Goal: Check status

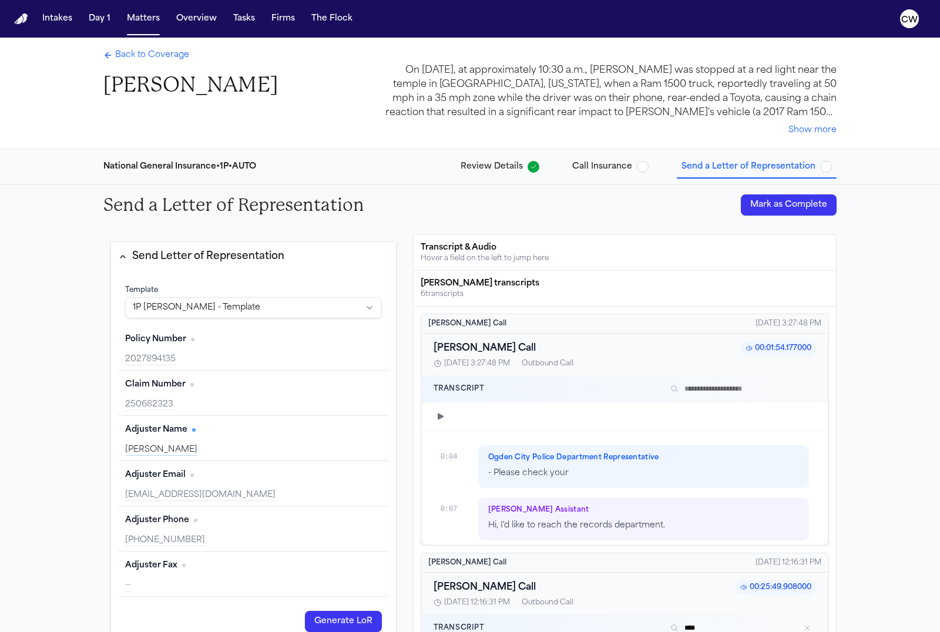
scroll to position [1480, 0]
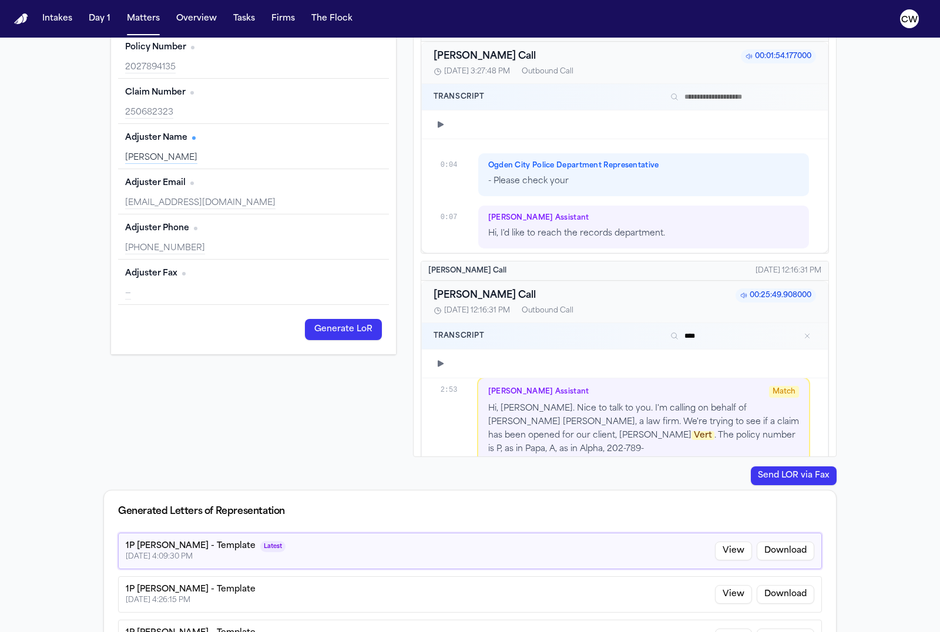
click at [894, 236] on div "Send a Letter of Representation Mark as Complete Send Letter of Representation …" at bounding box center [470, 286] width 940 height 787
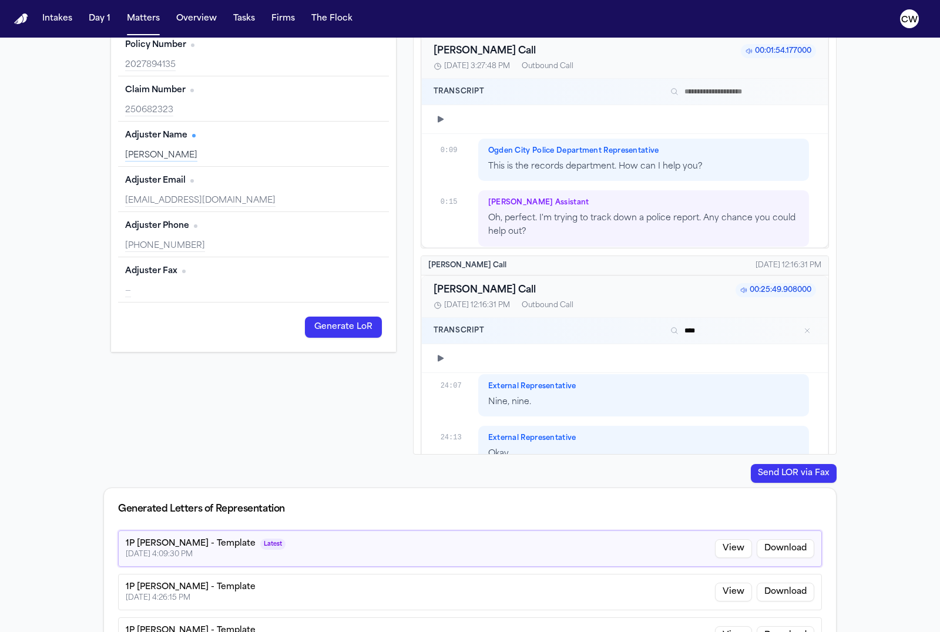
scroll to position [340, 0]
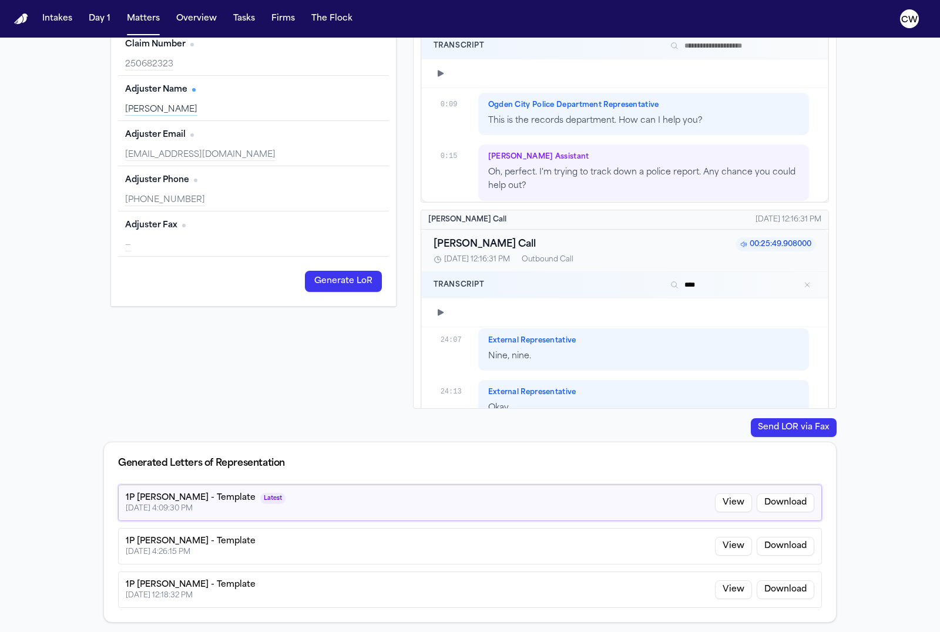
click at [869, 518] on div "Send a Letter of Representation Mark as Complete Send Letter of Representation …" at bounding box center [470, 238] width 940 height 787
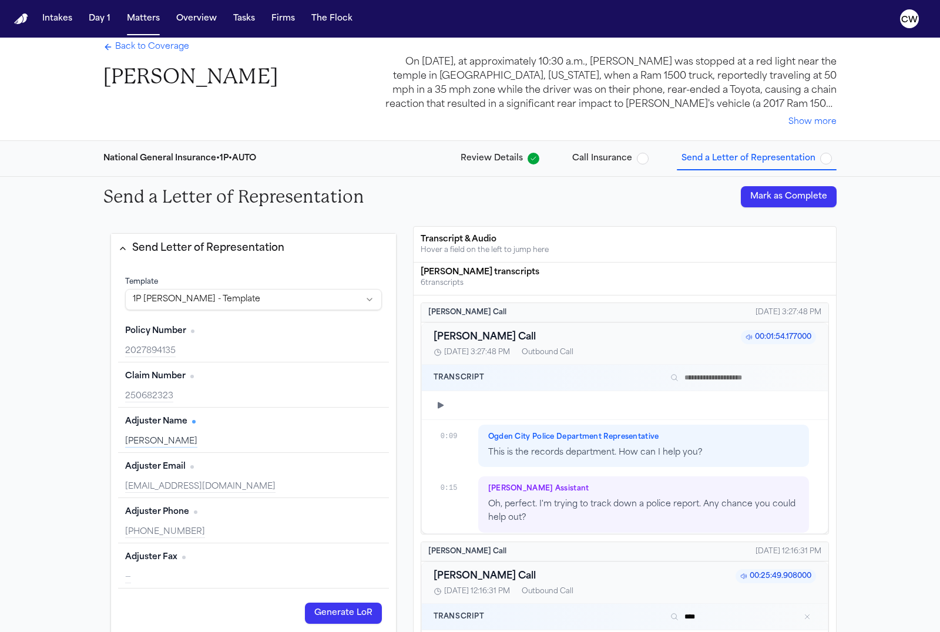
scroll to position [0, 0]
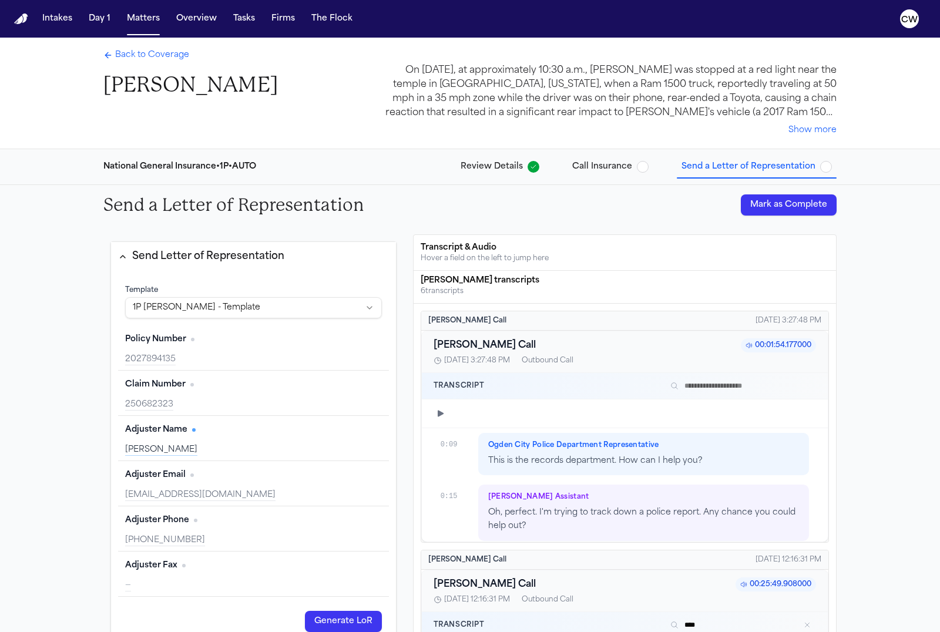
click at [518, 163] on span "Review Details" at bounding box center [492, 167] width 62 height 12
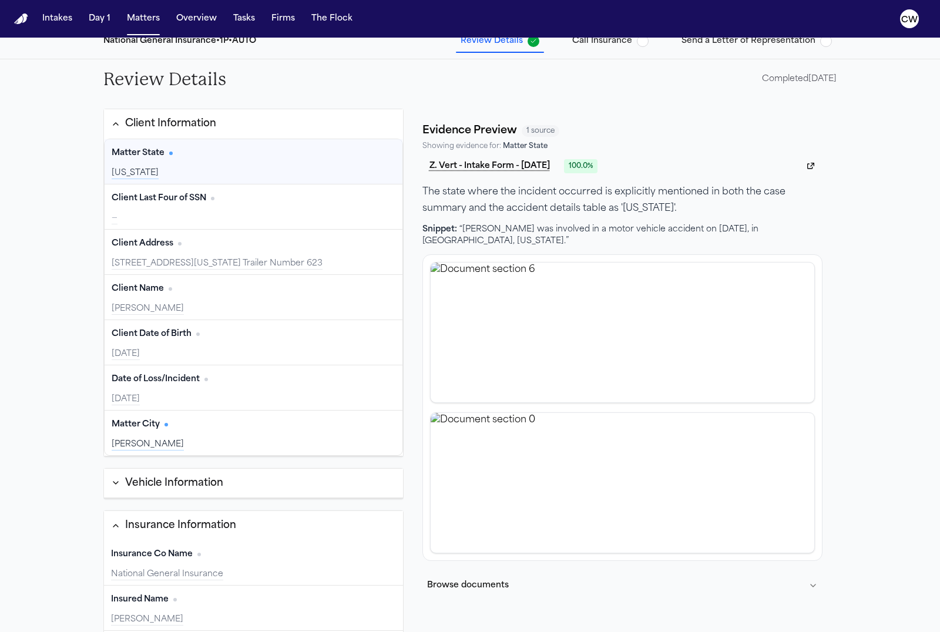
scroll to position [143, 0]
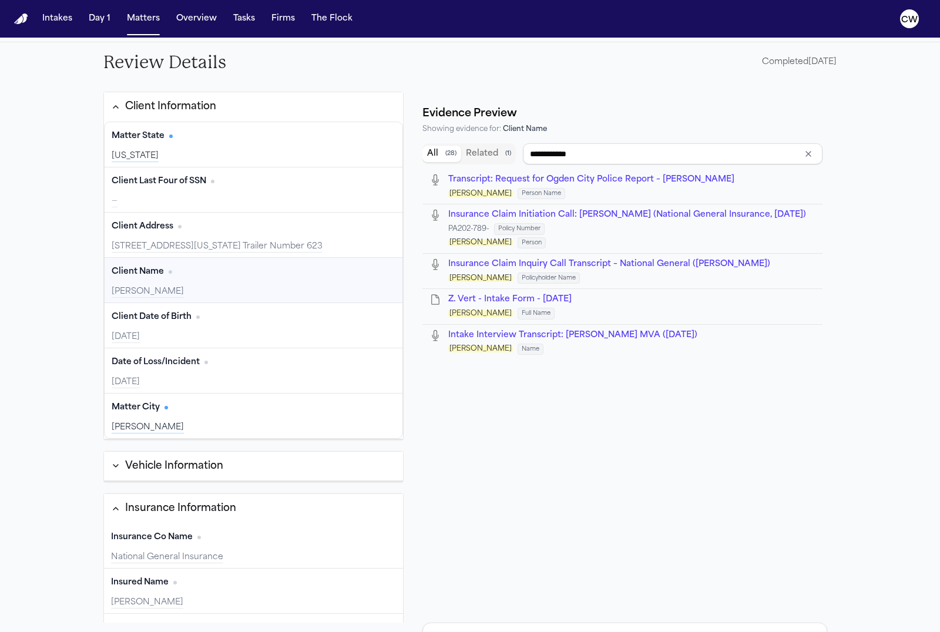
click at [530, 183] on span "Transcript: Request for Ogden City Police Report – Zachary Vert" at bounding box center [591, 179] width 286 height 9
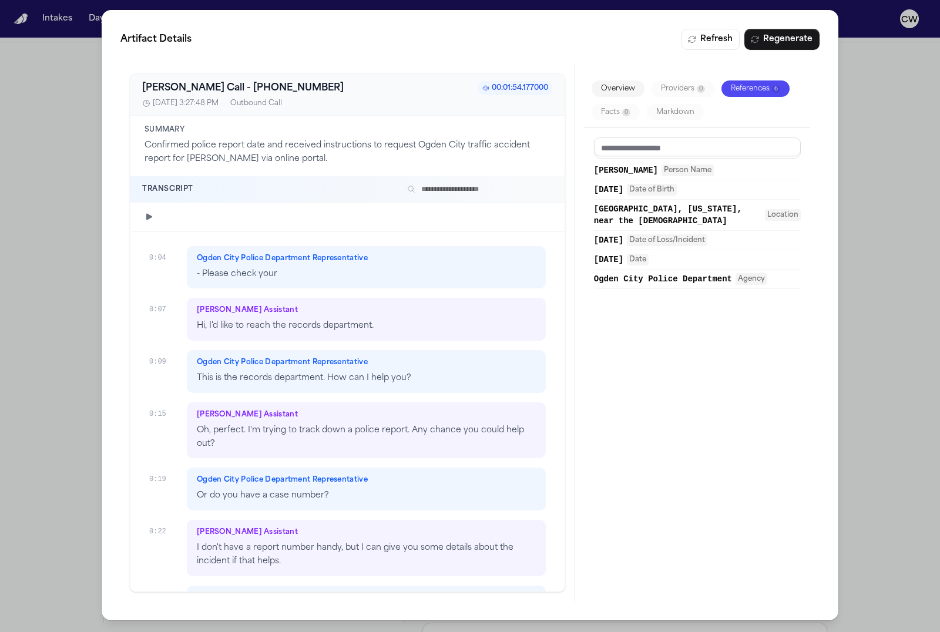
click at [912, 280] on div "Artifact Details Refresh Regenerate Bland AI Call - +18016298098 00:01:54.17700…" at bounding box center [470, 316] width 940 height 632
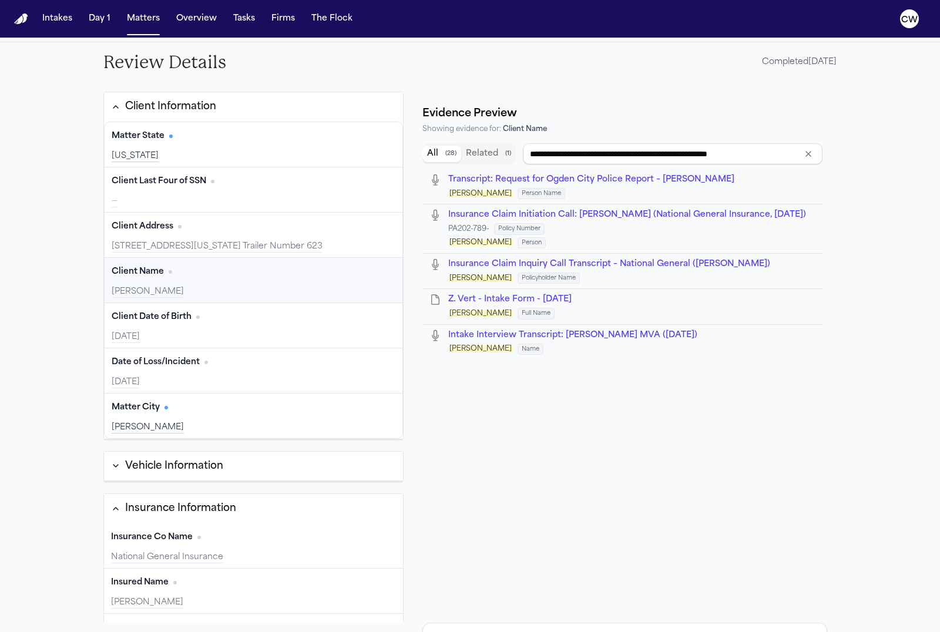
type input "**********"
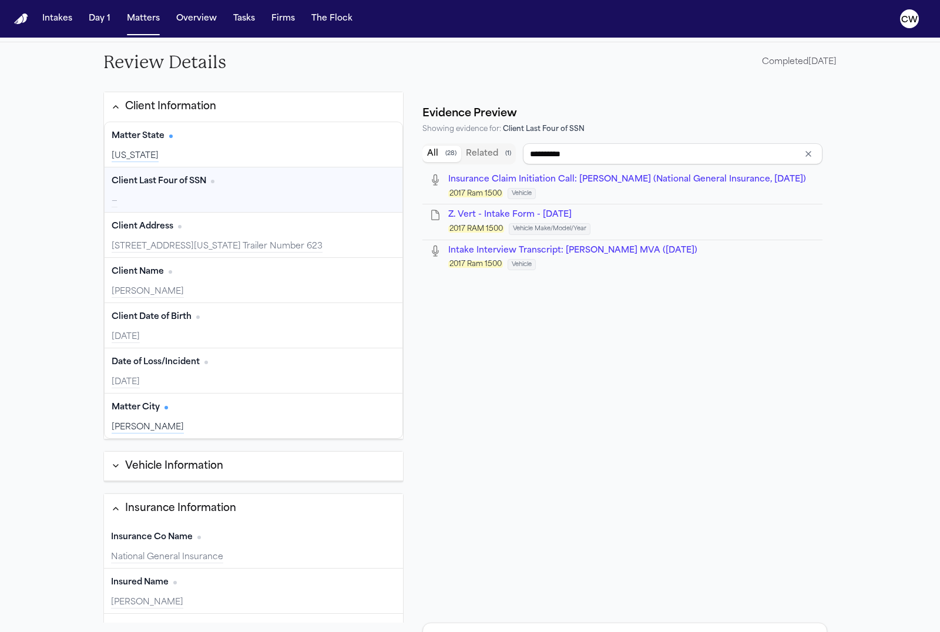
type input "**********"
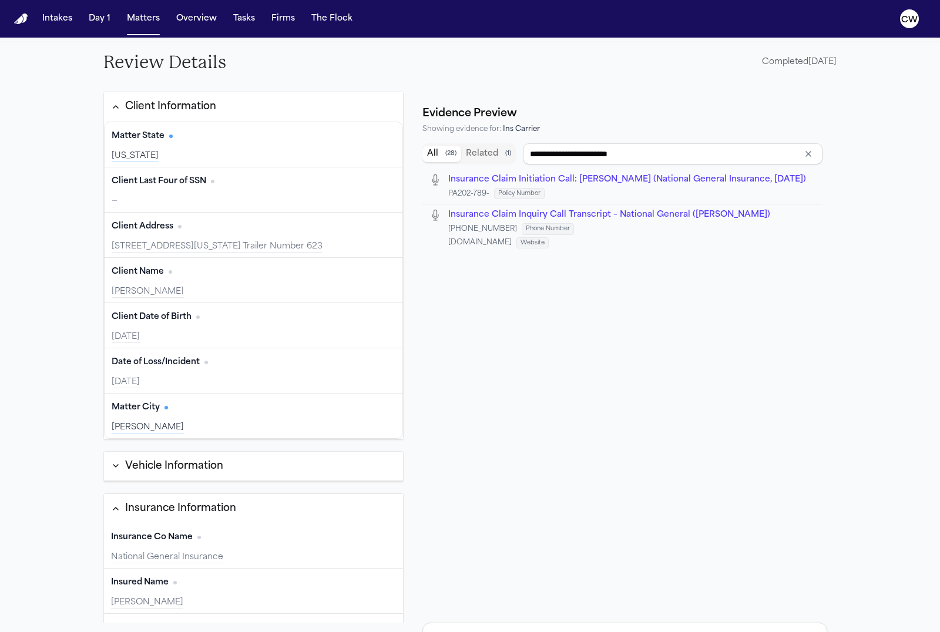
scroll to position [36, 0]
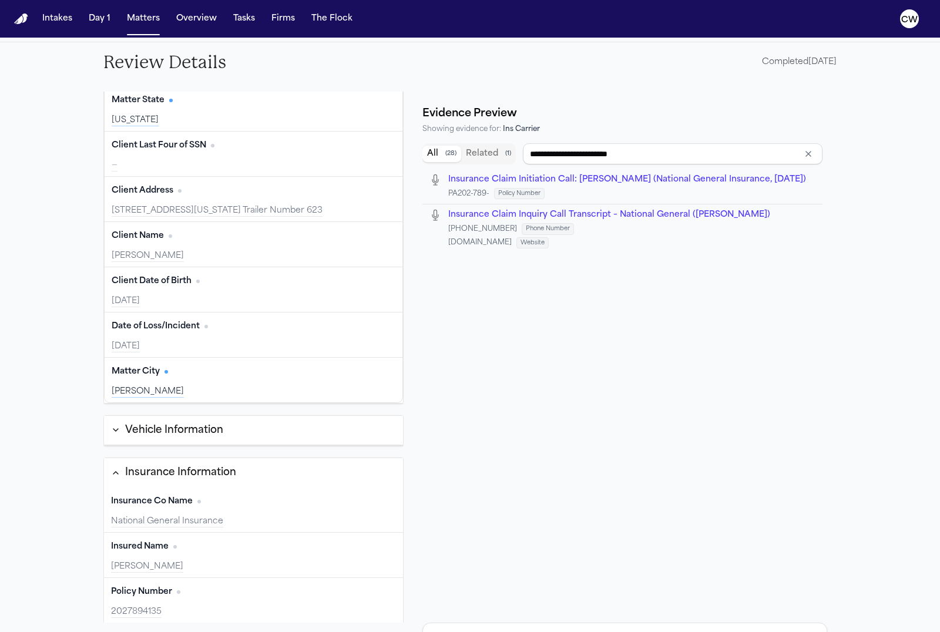
click at [119, 430] on icon "button" at bounding box center [115, 429] width 9 height 9
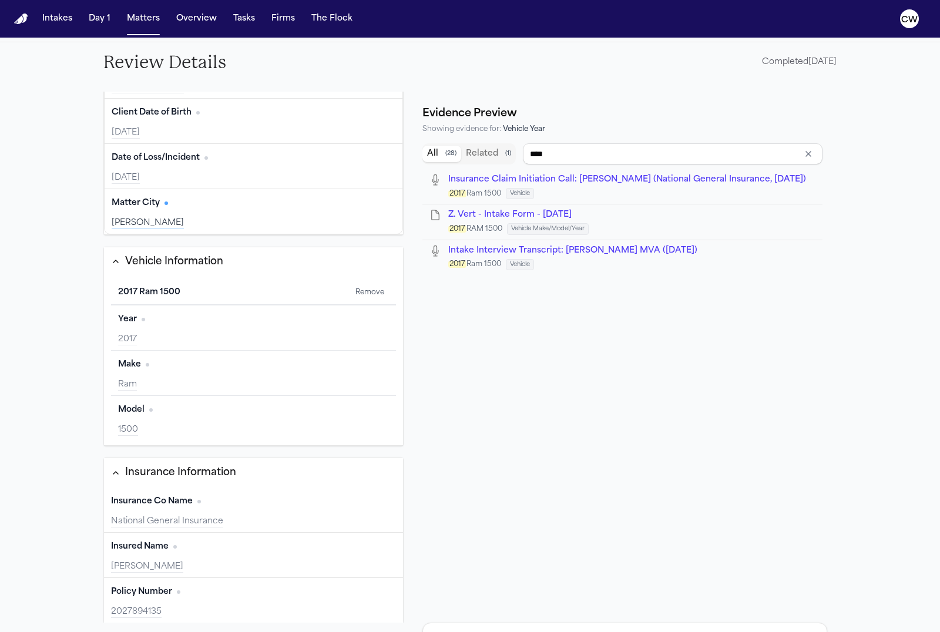
scroll to position [0, 0]
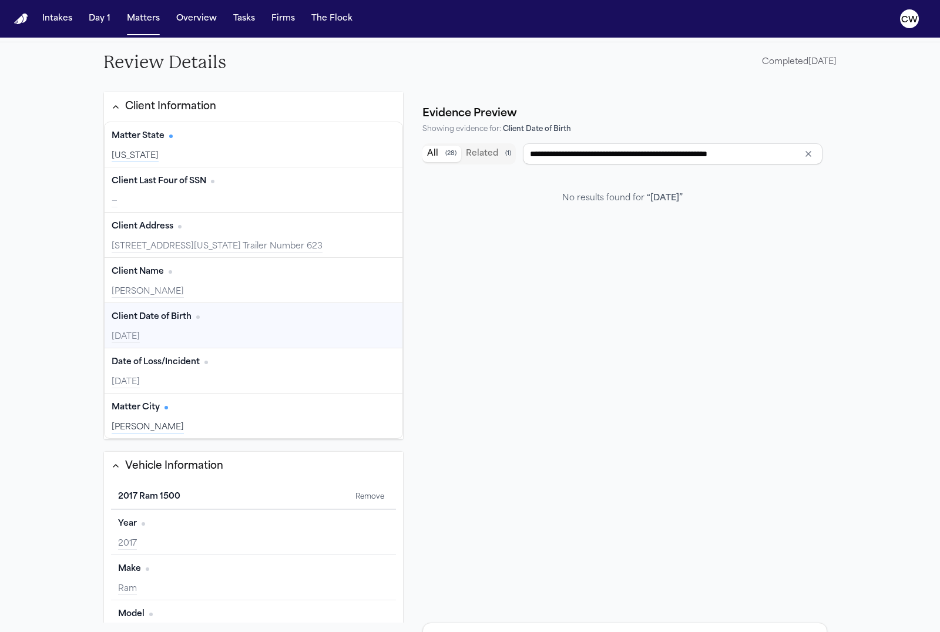
type input "**********"
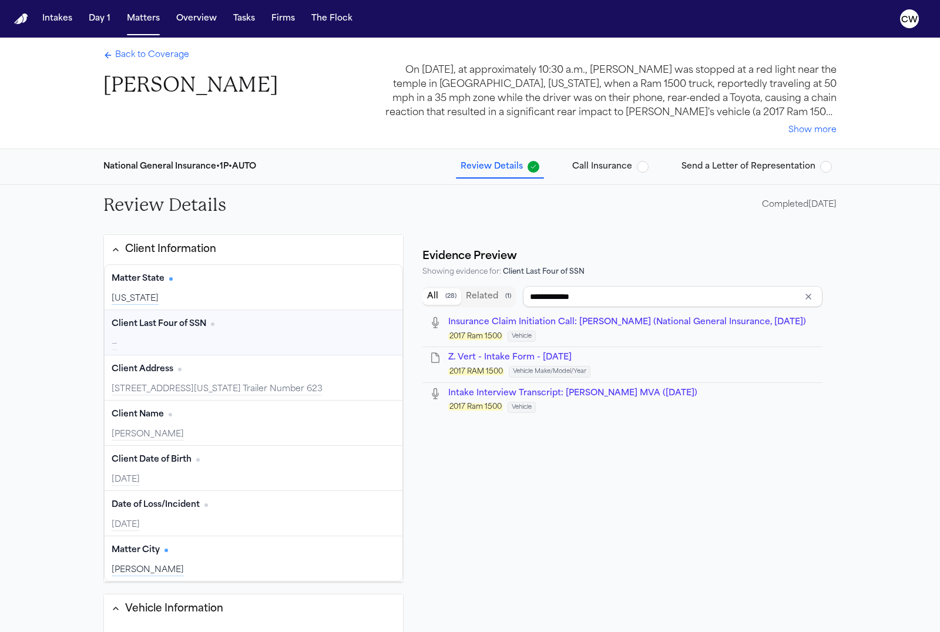
click at [623, 171] on span "Call Insurance" at bounding box center [602, 167] width 60 height 12
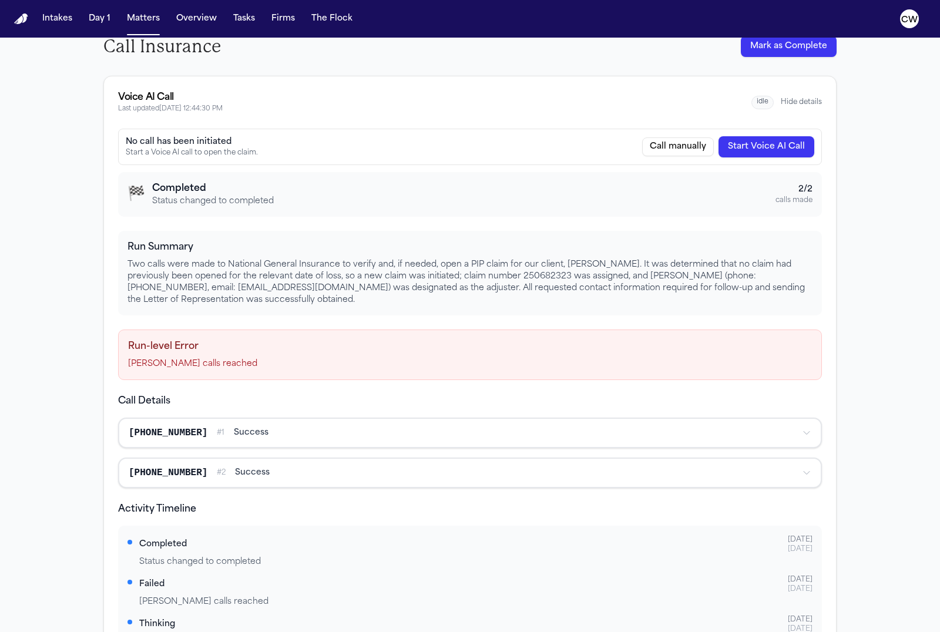
scroll to position [159, 0]
click at [810, 431] on icon "button" at bounding box center [806, 432] width 9 height 9
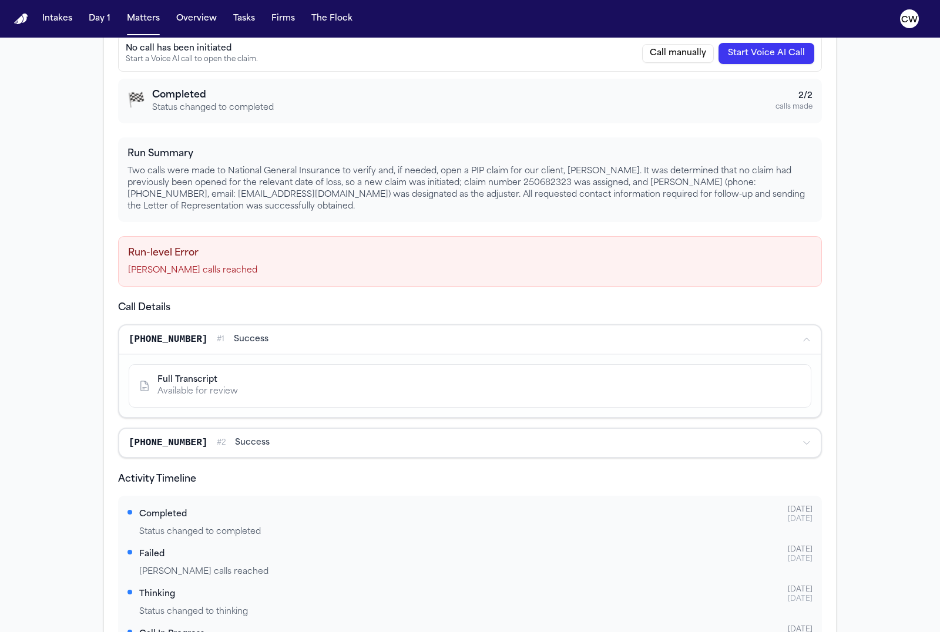
scroll to position [260, 0]
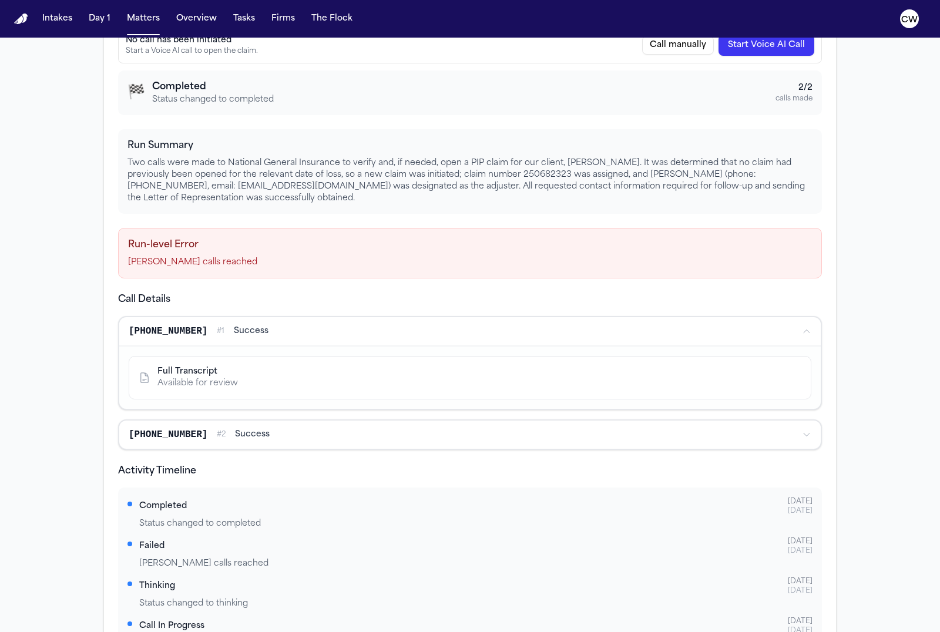
click at [206, 378] on div "Available for review" at bounding box center [197, 384] width 80 height 12
click at [268, 335] on span "success" at bounding box center [251, 331] width 35 height 12
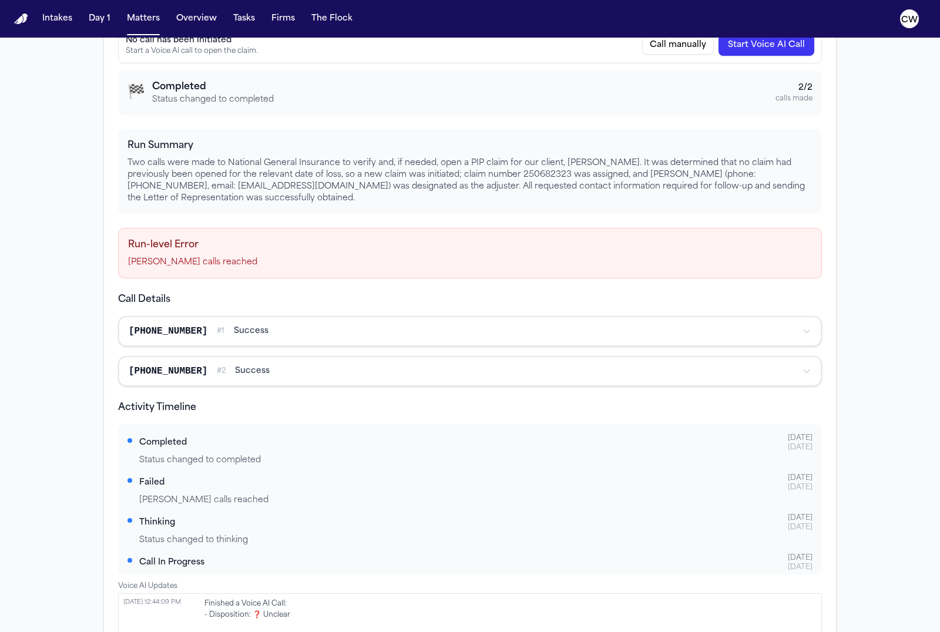
click at [268, 335] on span "success" at bounding box center [251, 331] width 35 height 12
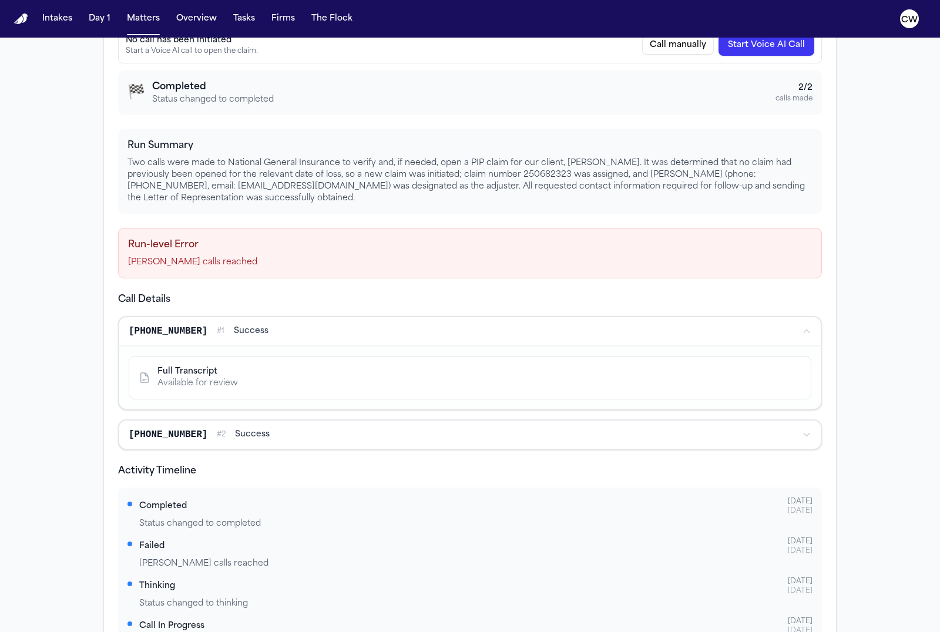
click at [318, 435] on div "1 (800) 462-2123 # 2 success" at bounding box center [461, 435] width 664 height 14
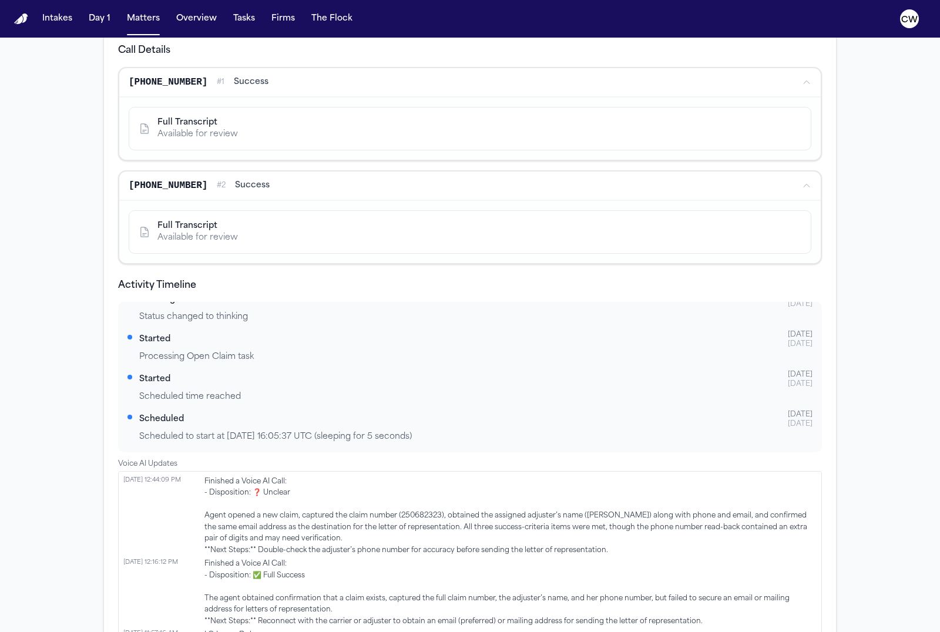
scroll to position [519, 0]
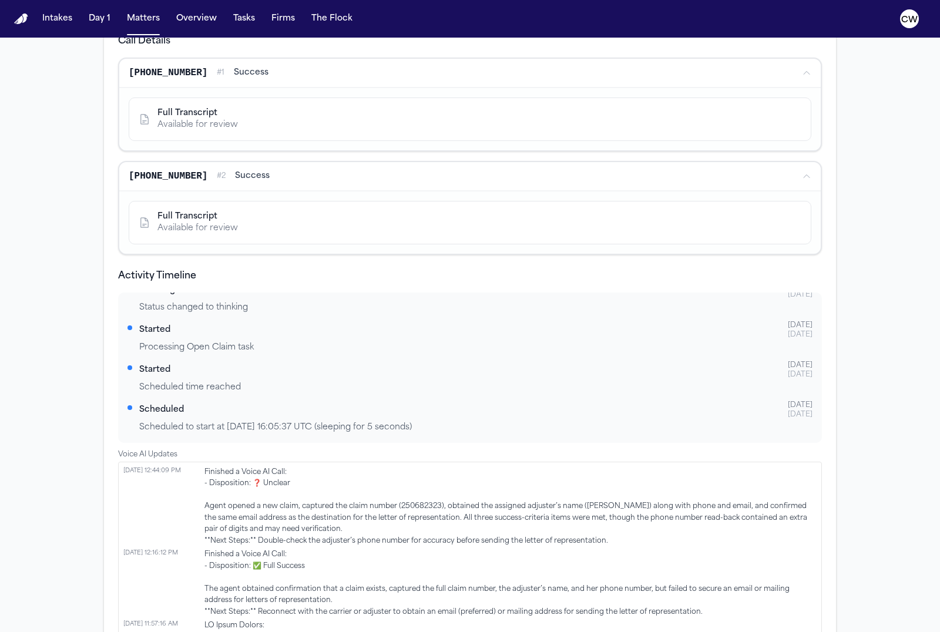
drag, startPoint x: 432, startPoint y: 428, endPoint x: 141, endPoint y: 432, distance: 290.8
click at [141, 432] on div "Scheduled to start at 2025-08-21 16:05:37 UTC (sleeping for 5 seconds)" at bounding box center [475, 428] width 673 height 12
copy div "Scheduled to start at 2025-08-21 16:05:37 UTC (sleeping for 5 seconds)"
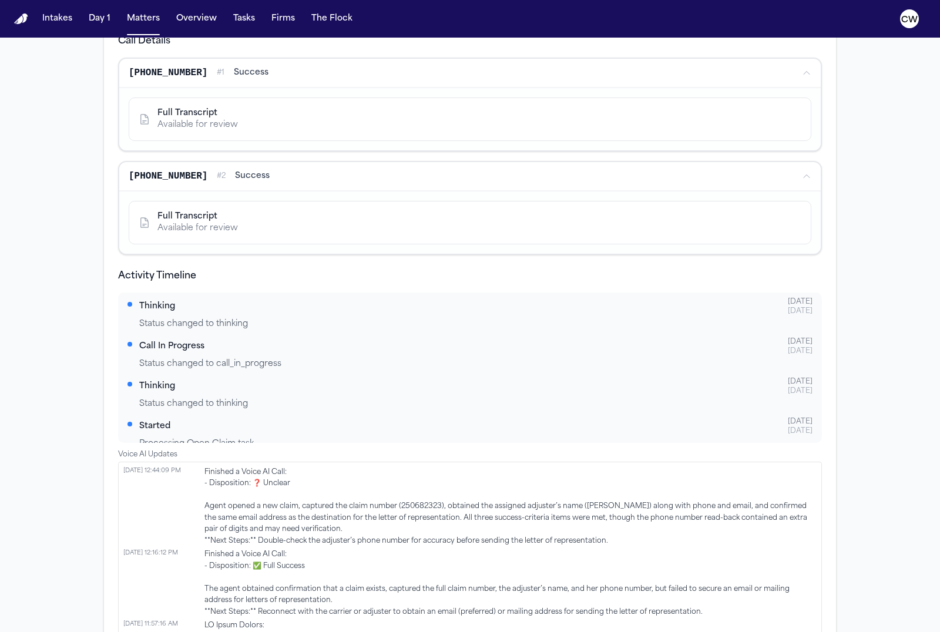
scroll to position [162, 0]
drag, startPoint x: 139, startPoint y: 368, endPoint x: 281, endPoint y: 367, distance: 142.2
click at [281, 367] on div "Status changed to call_in_progress" at bounding box center [475, 367] width 673 height 12
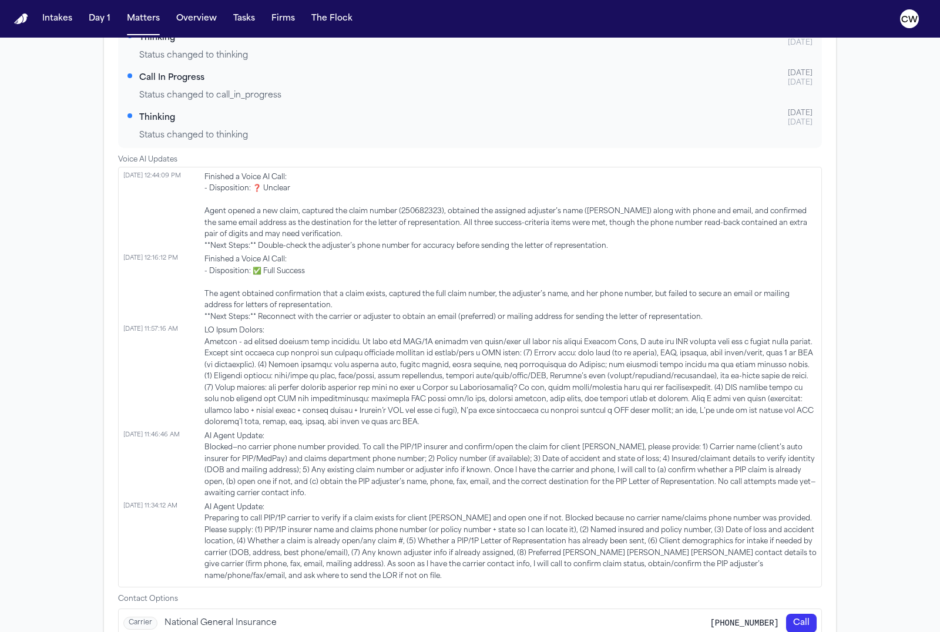
scroll to position [844, 0]
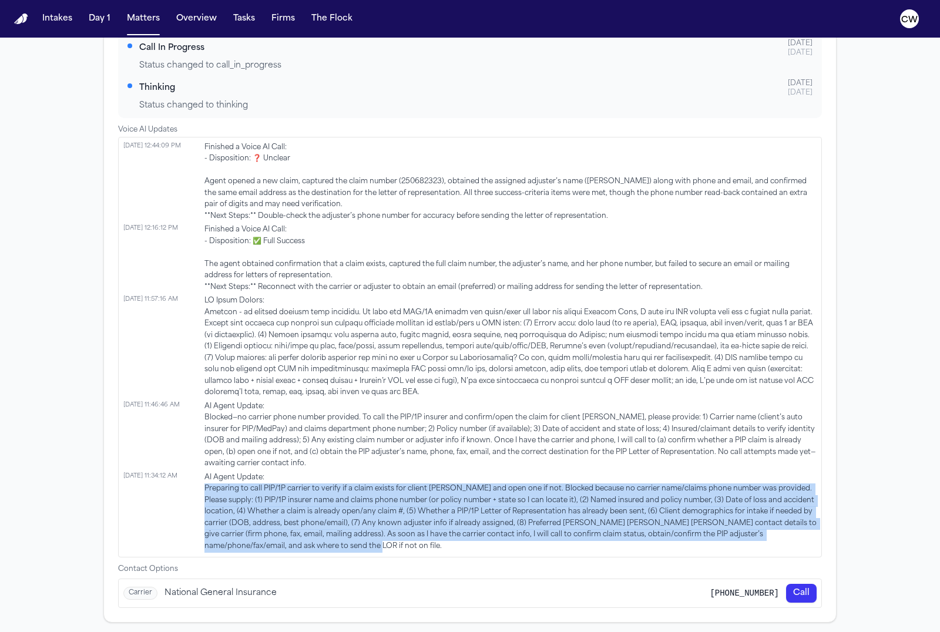
drag, startPoint x: 299, startPoint y: 546, endPoint x: 205, endPoint y: 494, distance: 107.6
click at [205, 494] on span "AI Agent Update: Preparing to call PIP/1P carrier to verify if a claim exists f…" at bounding box center [510, 512] width 612 height 80
copy span "Preparing to call PIP/1P carrier to verify if a claim exists for client Zachary…"
click at [340, 493] on span "AI Agent Update: Preparing to call PIP/1P carrier to verify if a claim exists f…" at bounding box center [510, 512] width 612 height 80
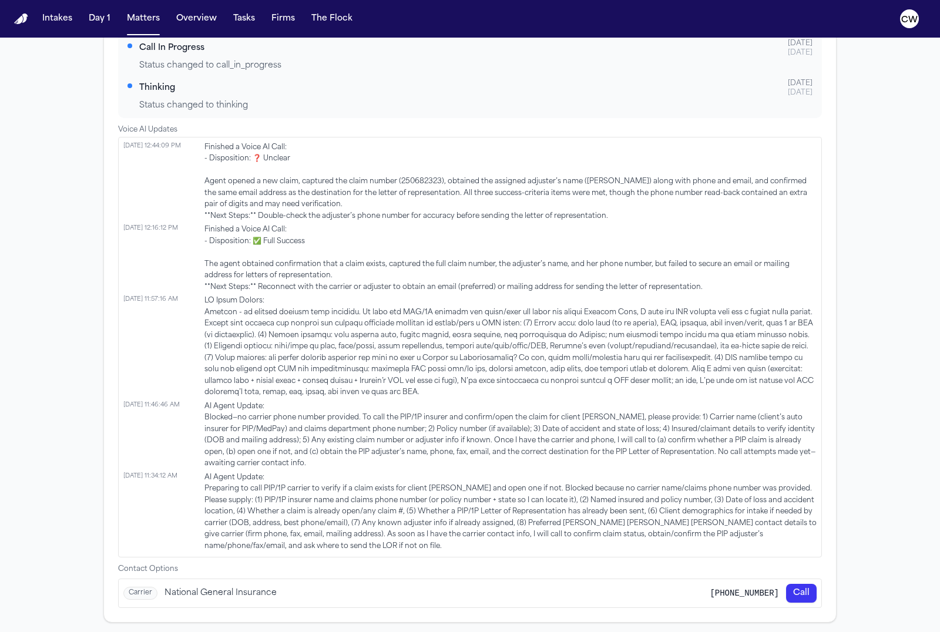
click at [537, 489] on span "AI Agent Update: Preparing to call PIP/1P carrier to verify if a claim exists f…" at bounding box center [510, 512] width 612 height 80
drag, startPoint x: 543, startPoint y: 491, endPoint x: 261, endPoint y: 488, distance: 281.4
click at [261, 488] on span "AI Agent Update: Preparing to call PIP/1P carrier to verify if a claim exists f…" at bounding box center [510, 512] width 612 height 80
drag, startPoint x: 541, startPoint y: 489, endPoint x: 200, endPoint y: 491, distance: 341.3
click at [200, 491] on li "8/21/2025, 11:34:12 AM AI Agent Update: Preparing to call PIP/1P carrier to ver…" at bounding box center [469, 512] width 693 height 80
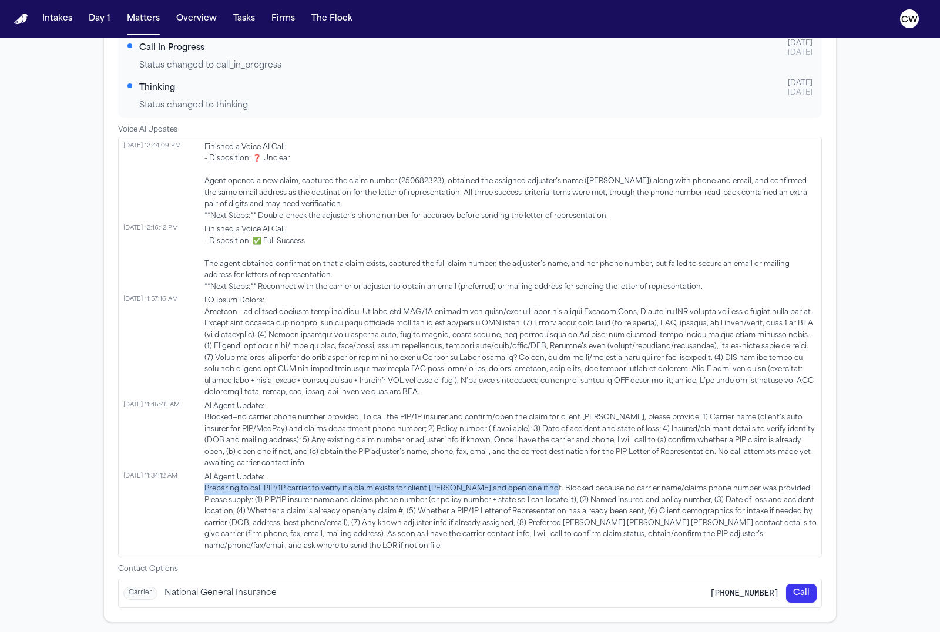
copy span "Preparing to call PIP/1P carrier to verify if a claim exists for client Zachary…"
click at [295, 548] on span "AI Agent Update: Preparing to call PIP/1P carrier to verify if a claim exists f…" at bounding box center [510, 512] width 612 height 80
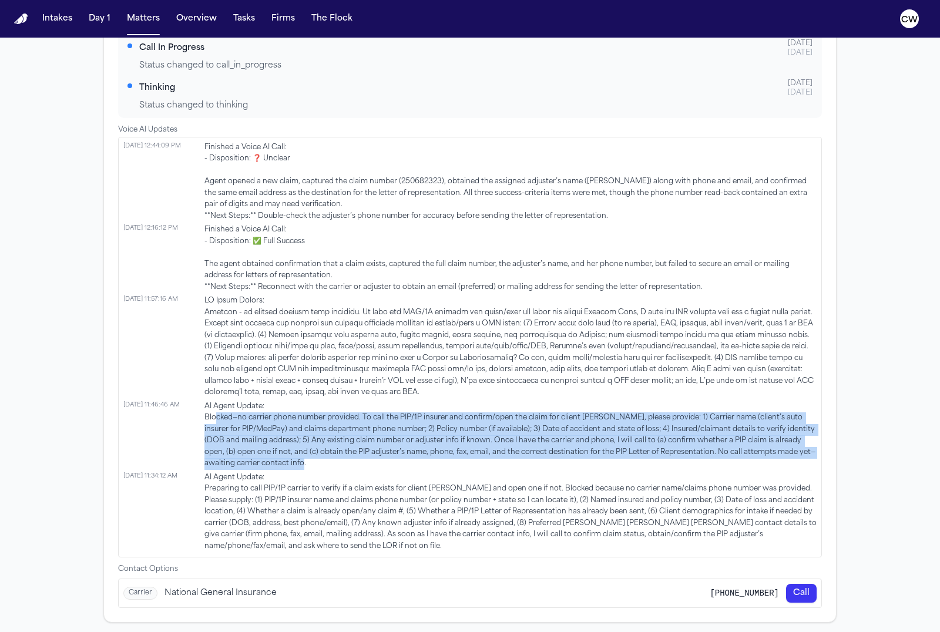
drag, startPoint x: 214, startPoint y: 421, endPoint x: 379, endPoint y: 468, distance: 171.1
click at [379, 468] on span "AI Agent Update: Blocked—no carrier phone number provided. To call the PIP/1P i…" at bounding box center [510, 435] width 612 height 69
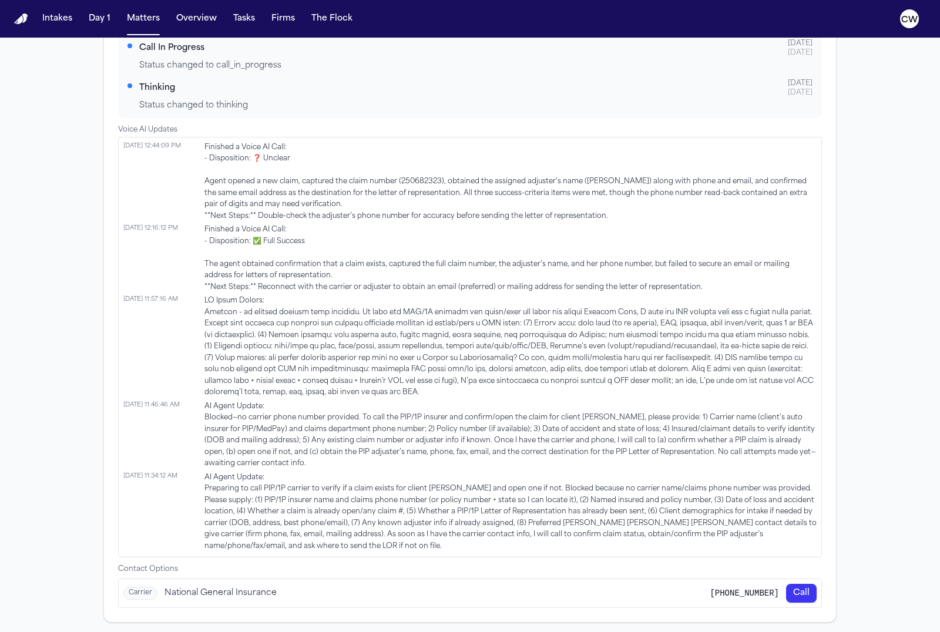
scroll to position [832, 0]
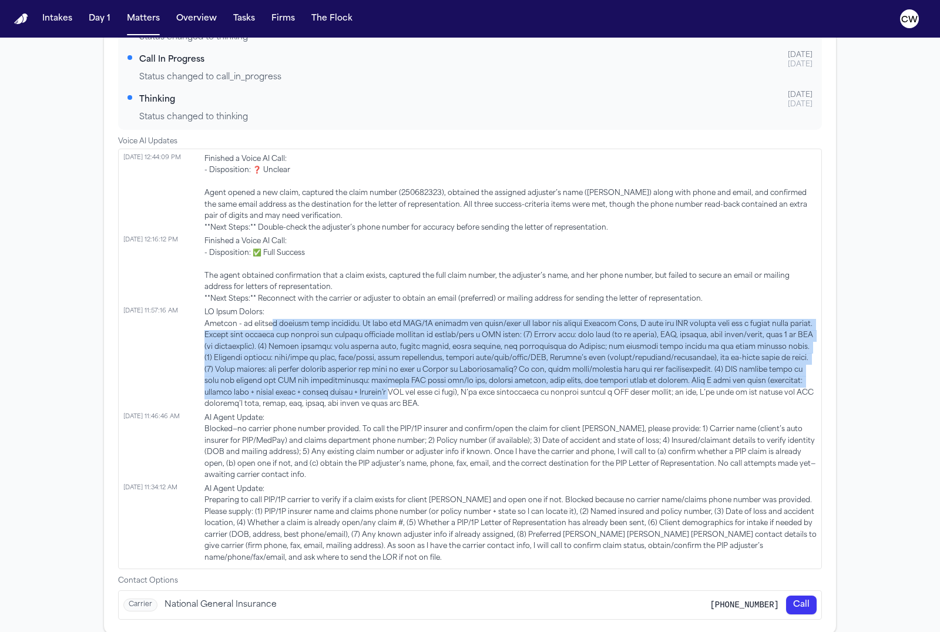
drag, startPoint x: 269, startPoint y: 327, endPoint x: 329, endPoint y: 395, distance: 91.2
click at [329, 395] on span at bounding box center [510, 358] width 612 height 103
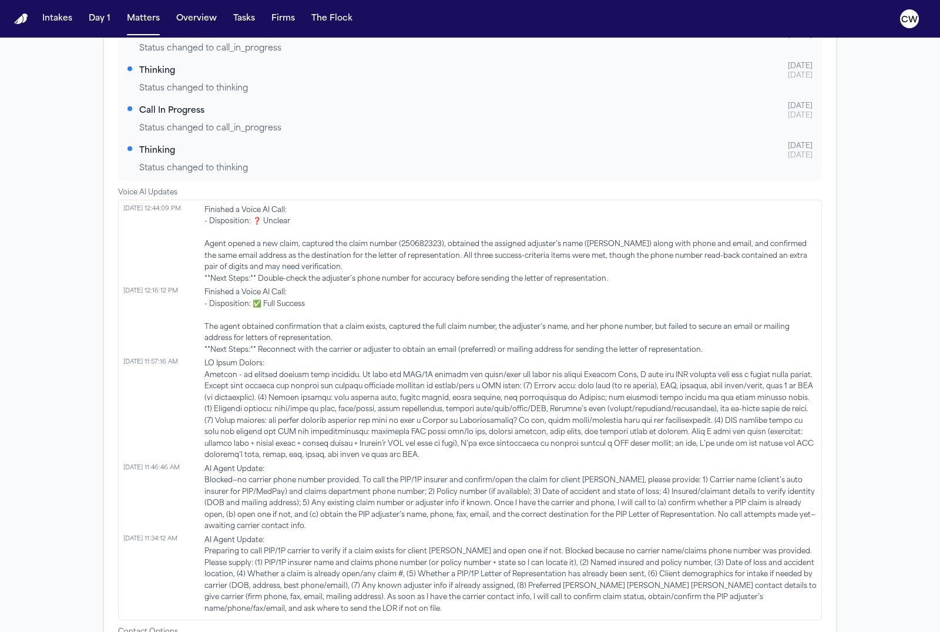
scroll to position [780, 0]
drag, startPoint x: 206, startPoint y: 297, endPoint x: 305, endPoint y: 309, distance: 99.4
click at [305, 309] on span "Finished a Voice AI Call: - Disposition: ✅ Full Success The agent obtained conf…" at bounding box center [510, 322] width 612 height 69
click at [304, 309] on span "Finished a Voice AI Call: - Disposition: ✅ Full Success The agent obtained conf…" at bounding box center [510, 322] width 612 height 69
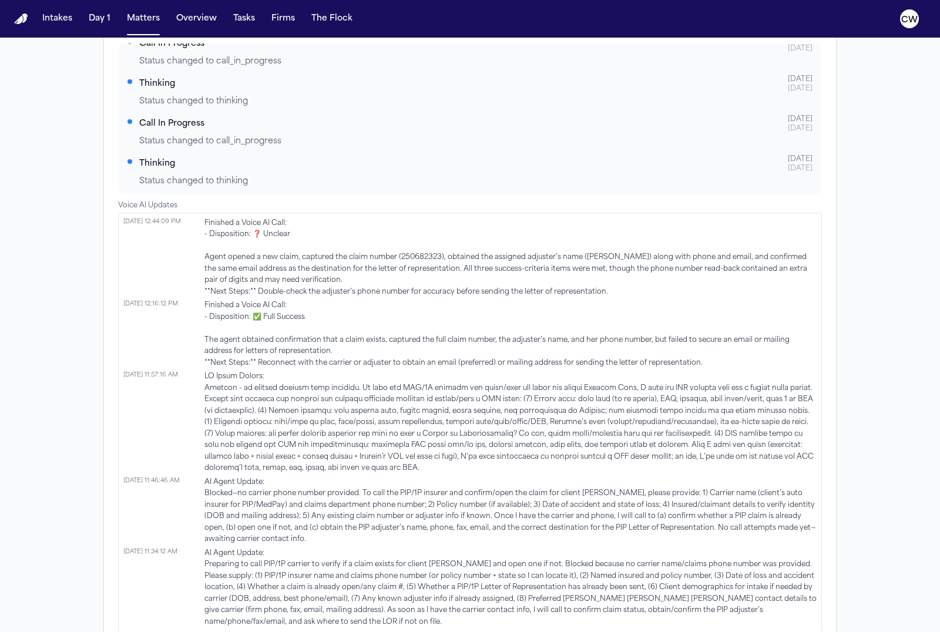
scroll to position [769, 0]
drag, startPoint x: 496, startPoint y: 339, endPoint x: 649, endPoint y: 345, distance: 153.5
click at [649, 345] on span "Finished a Voice AI Call: - Disposition: ✅ Full Success The agent obtained conf…" at bounding box center [510, 333] width 612 height 69
click at [253, 360] on span "Finished a Voice AI Call: - Disposition: ✅ Full Success The agent obtained conf…" at bounding box center [510, 333] width 612 height 69
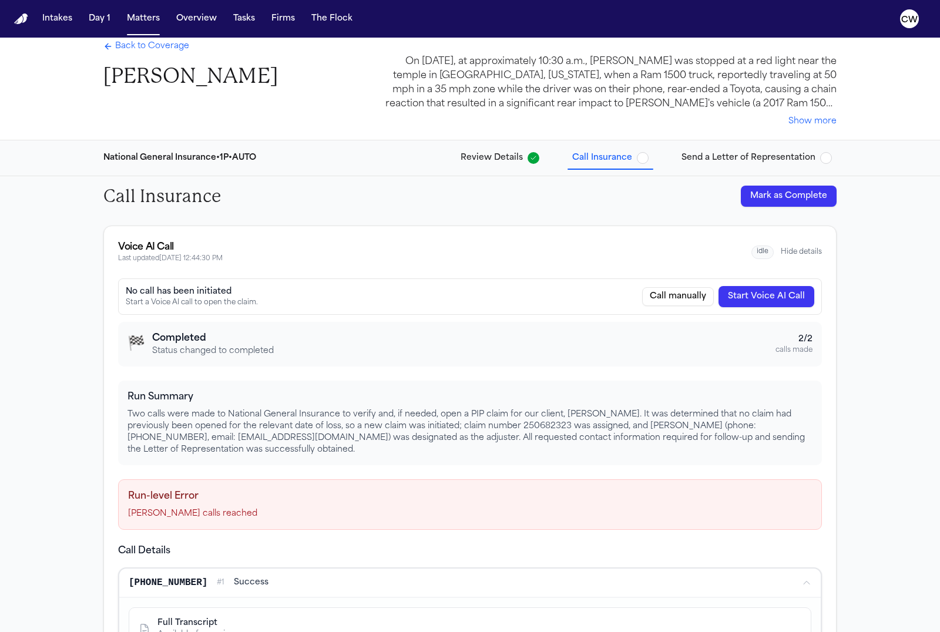
scroll to position [14, 0]
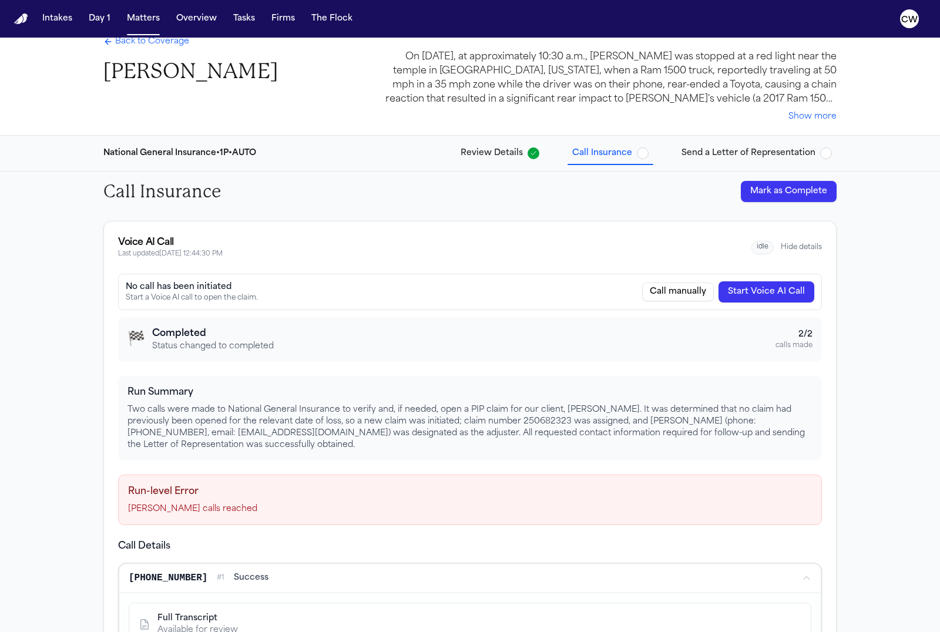
click at [810, 243] on button "Hide details" at bounding box center [801, 247] width 41 height 9
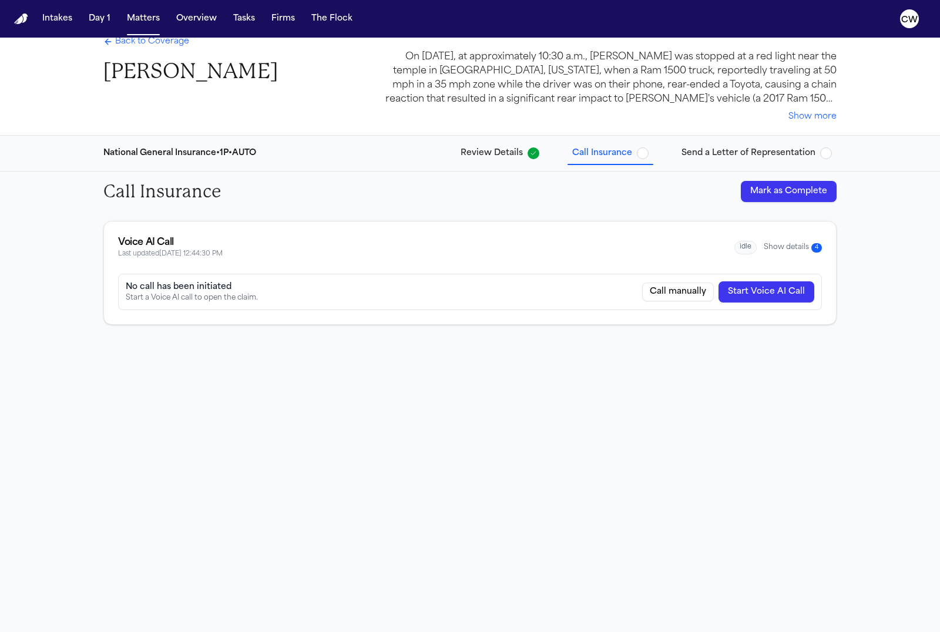
click at [787, 250] on button "Show details 4" at bounding box center [793, 248] width 58 height 10
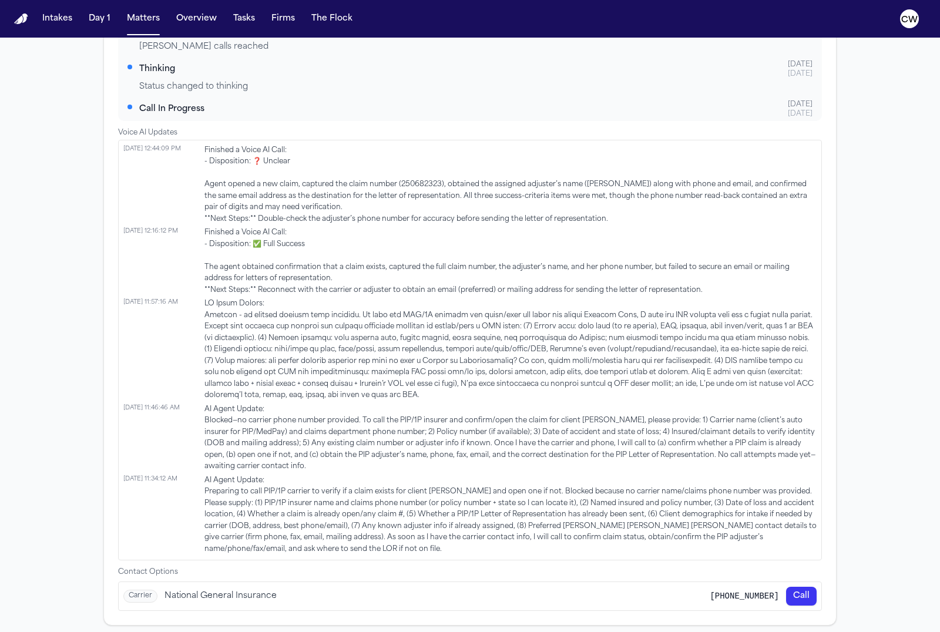
scroll to position [717, 0]
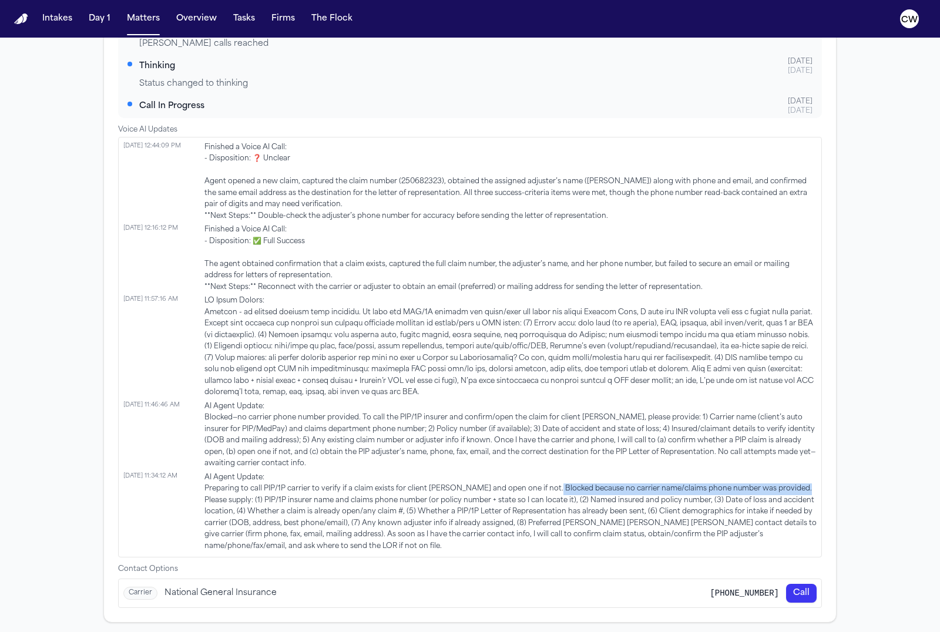
drag, startPoint x: 545, startPoint y: 490, endPoint x: 792, endPoint y: 492, distance: 246.8
click at [792, 492] on span "AI Agent Update: Preparing to call PIP/1P carrier to verify if a claim exists f…" at bounding box center [510, 512] width 612 height 80
copy span "Blocked because no carrier name/claims phone number was provided."
click at [318, 536] on span "AI Agent Update: Preparing to call PIP/1P carrier to verify if a claim exists f…" at bounding box center [510, 512] width 612 height 80
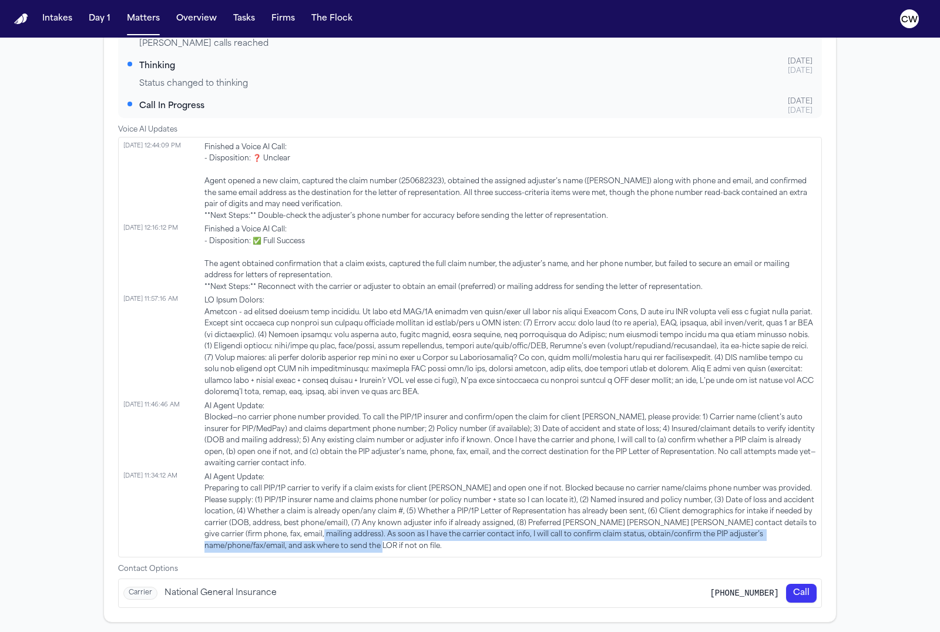
drag, startPoint x: 287, startPoint y: 536, endPoint x: 297, endPoint y: 543, distance: 12.6
click at [297, 543] on span "AI Agent Update: Preparing to call PIP/1P carrier to verify if a claim exists f…" at bounding box center [510, 512] width 612 height 80
copy span "As soon as I have the carrier contact info, I will call to confirm claim status…"
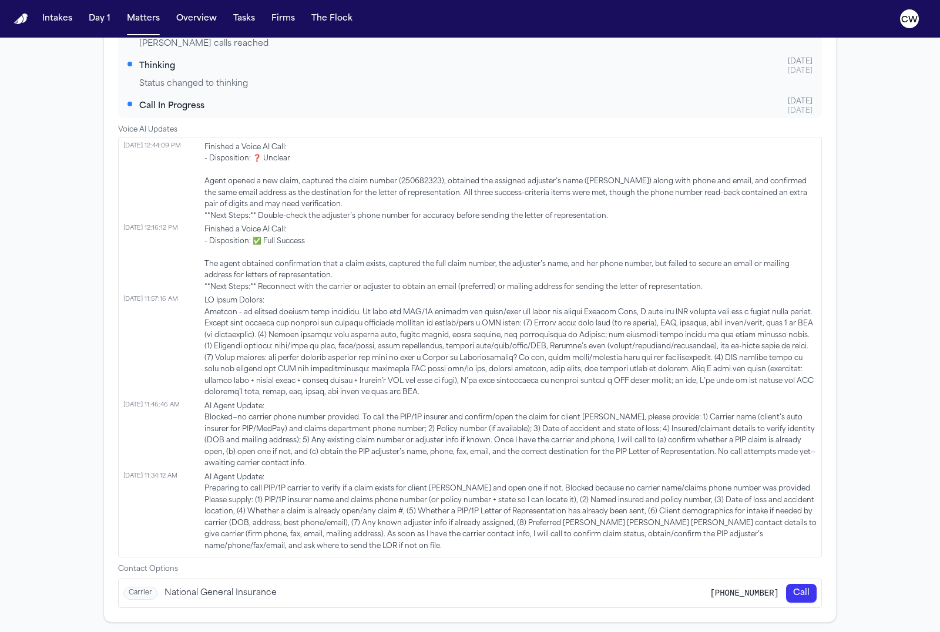
click at [310, 457] on span "AI Agent Update: Blocked—no carrier phone number provided. To call the PIP/1P i…" at bounding box center [510, 435] width 612 height 69
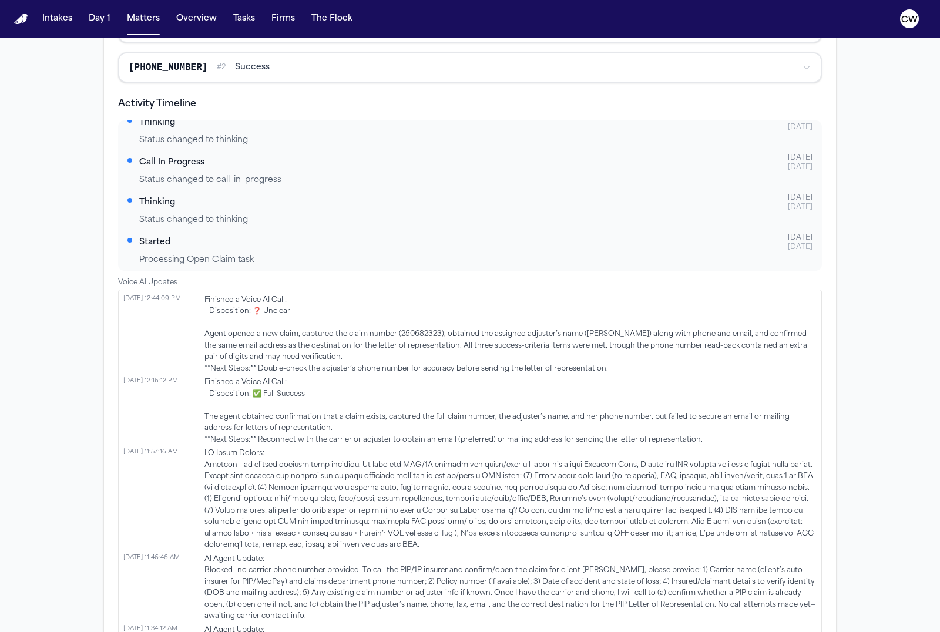
scroll to position [559, 0]
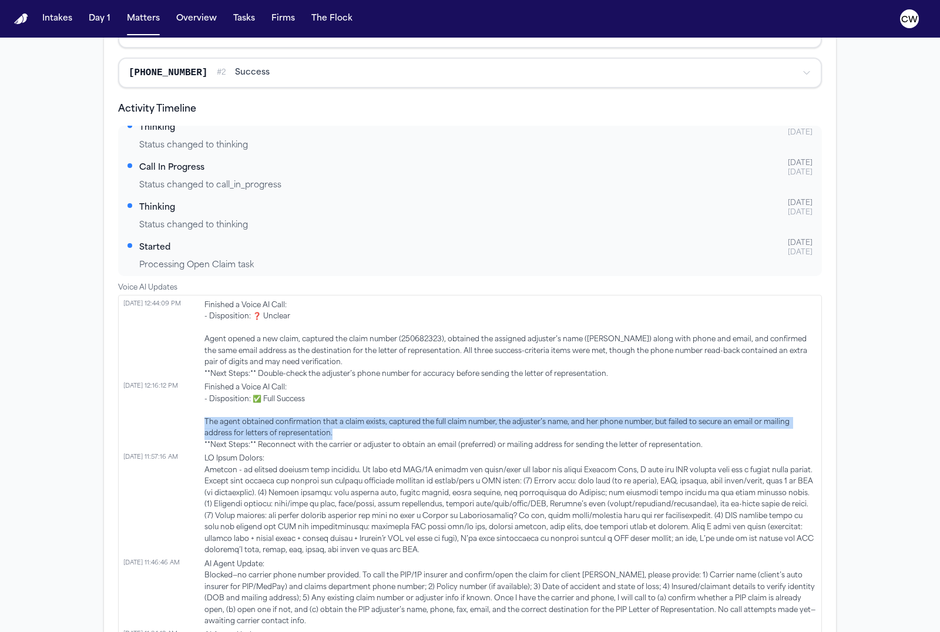
drag, startPoint x: 303, startPoint y: 435, endPoint x: 205, endPoint y: 424, distance: 98.7
click at [205, 424] on span "Finished a Voice AI Call: - Disposition: ✅ Full Success The agent obtained conf…" at bounding box center [510, 416] width 612 height 69
copy span "The agent obtained confirmation that a claim exists, captured the full claim nu…"
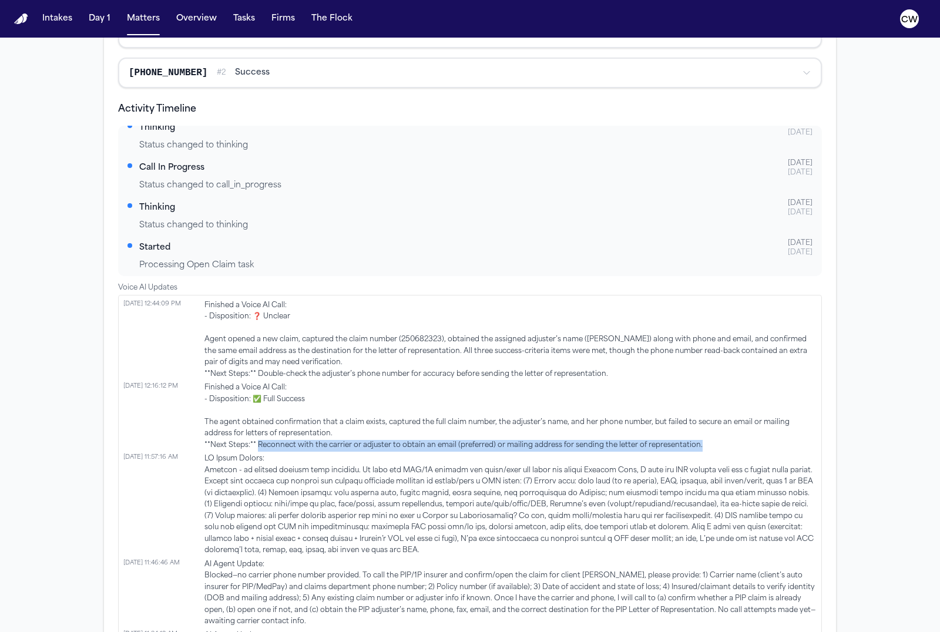
drag, startPoint x: 257, startPoint y: 448, endPoint x: 697, endPoint y: 448, distance: 439.4
click at [697, 448] on span "Finished a Voice AI Call: - Disposition: ✅ Full Success The agent obtained conf…" at bounding box center [510, 416] width 612 height 69
copy span "Reconnect with the carrier or adjuster to obtain an email (preferred) or mailin…"
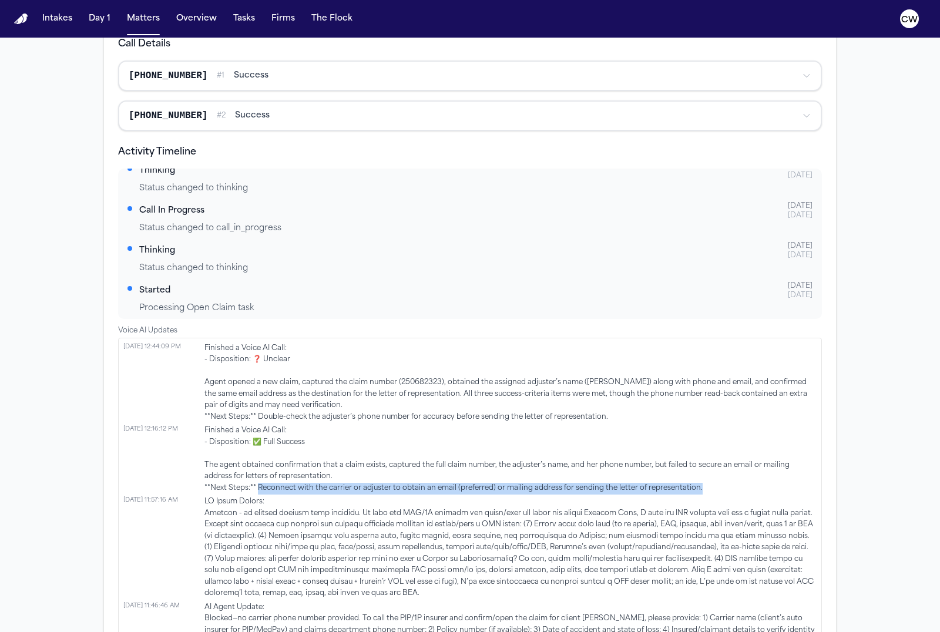
scroll to position [513, 0]
